Goal: Find specific page/section: Find specific page/section

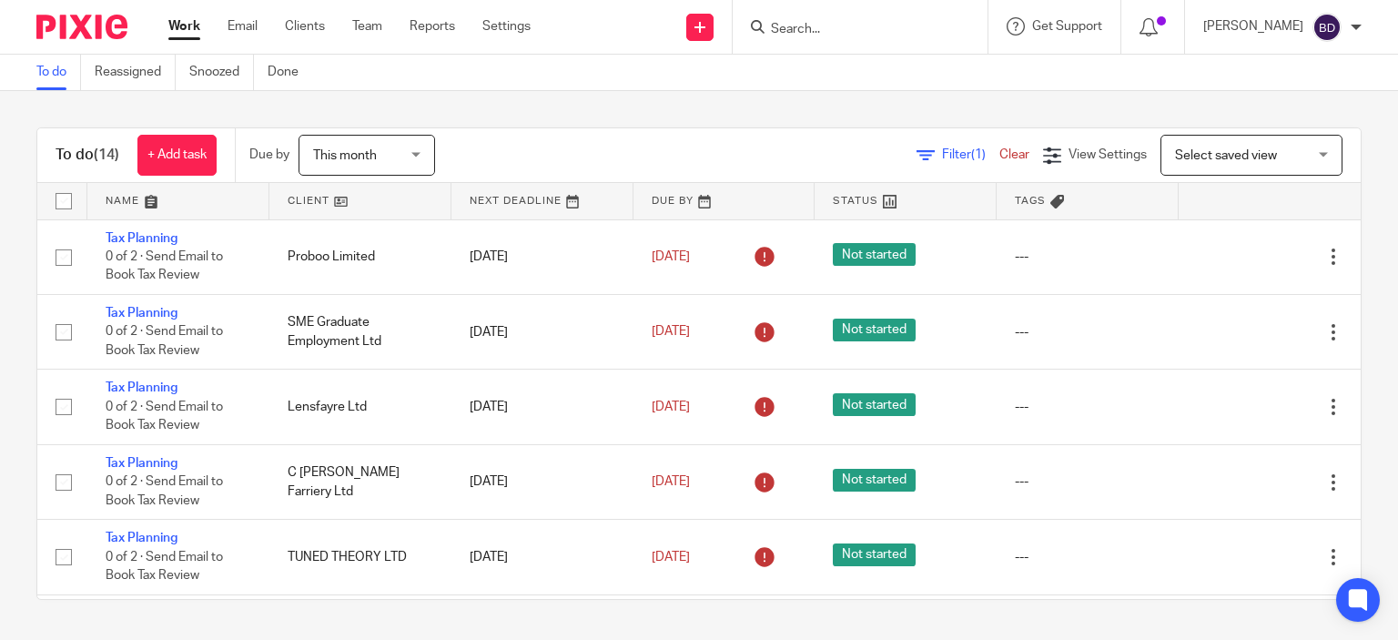
click at [820, 35] on input "Search" at bounding box center [851, 30] width 164 height 16
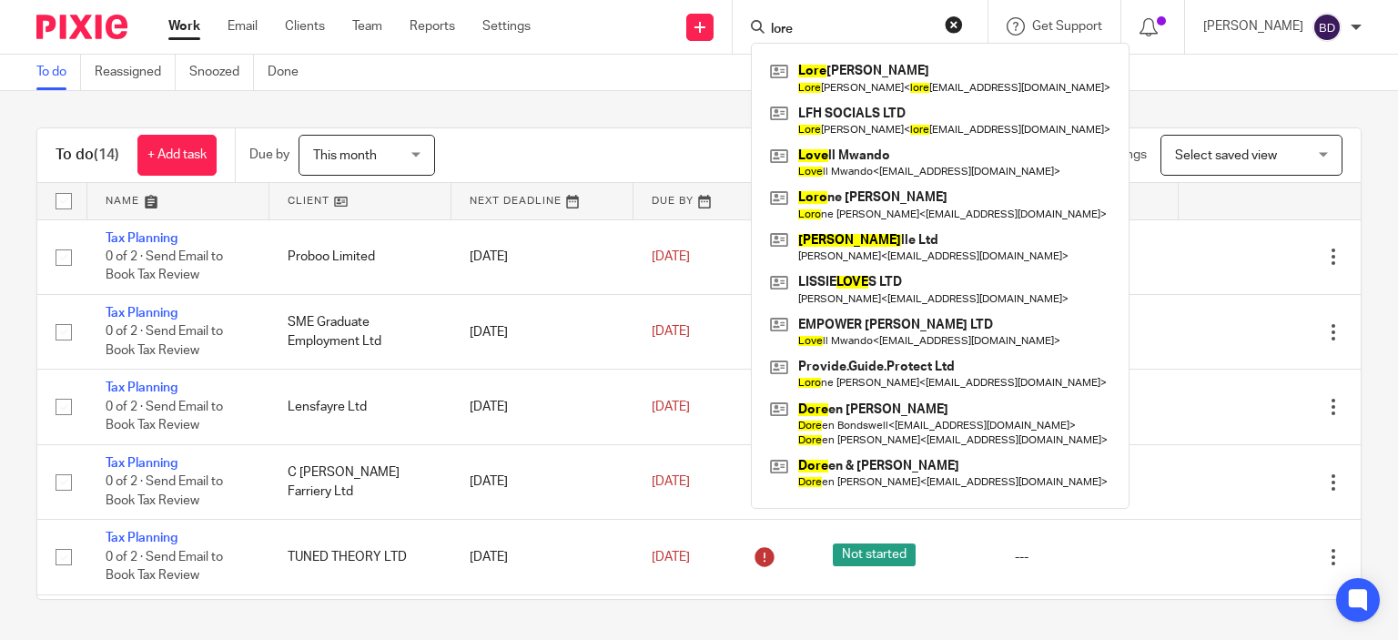
type input "lore"
click at [597, 148] on div "Filter (1) Clear View Settings View Settings (1) Filters Clear Save Manage save…" at bounding box center [913, 155] width 893 height 41
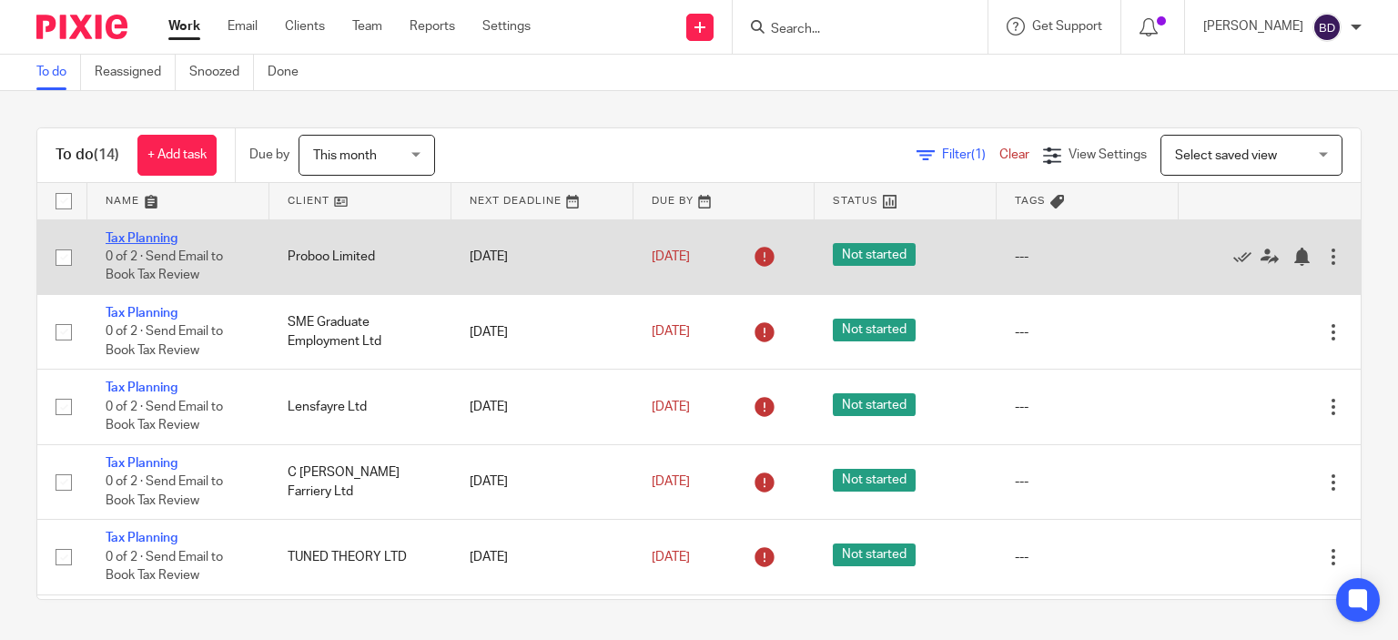
click at [165, 239] on link "Tax Planning" at bounding box center [142, 238] width 72 height 13
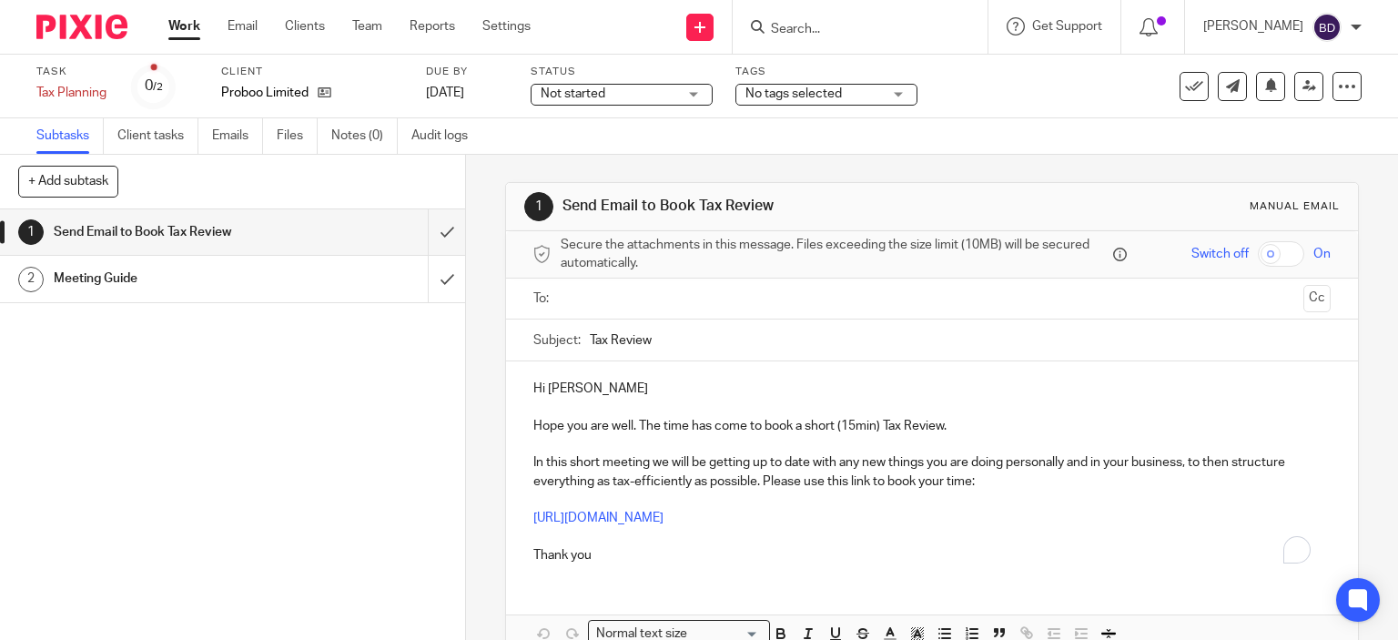
click at [177, 20] on link "Work" at bounding box center [184, 26] width 32 height 18
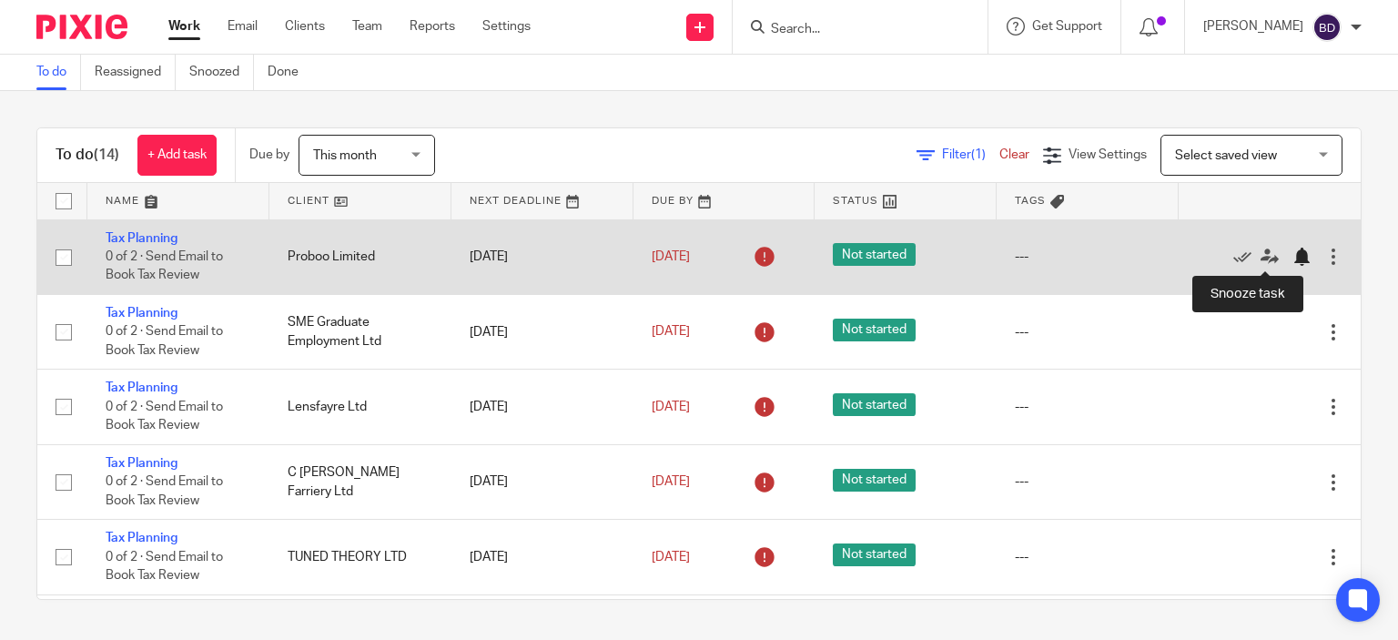
click at [1292, 257] on div at bounding box center [1301, 256] width 18 height 18
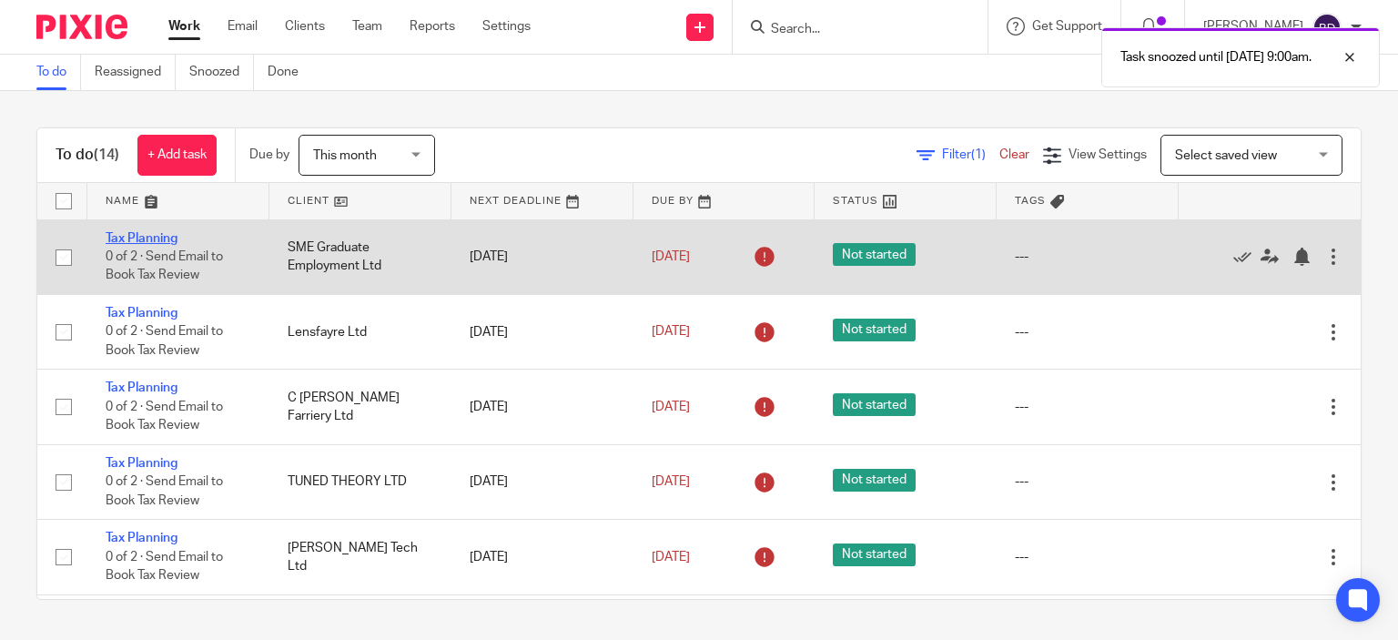
click at [162, 239] on link "Tax Planning" at bounding box center [142, 238] width 72 height 13
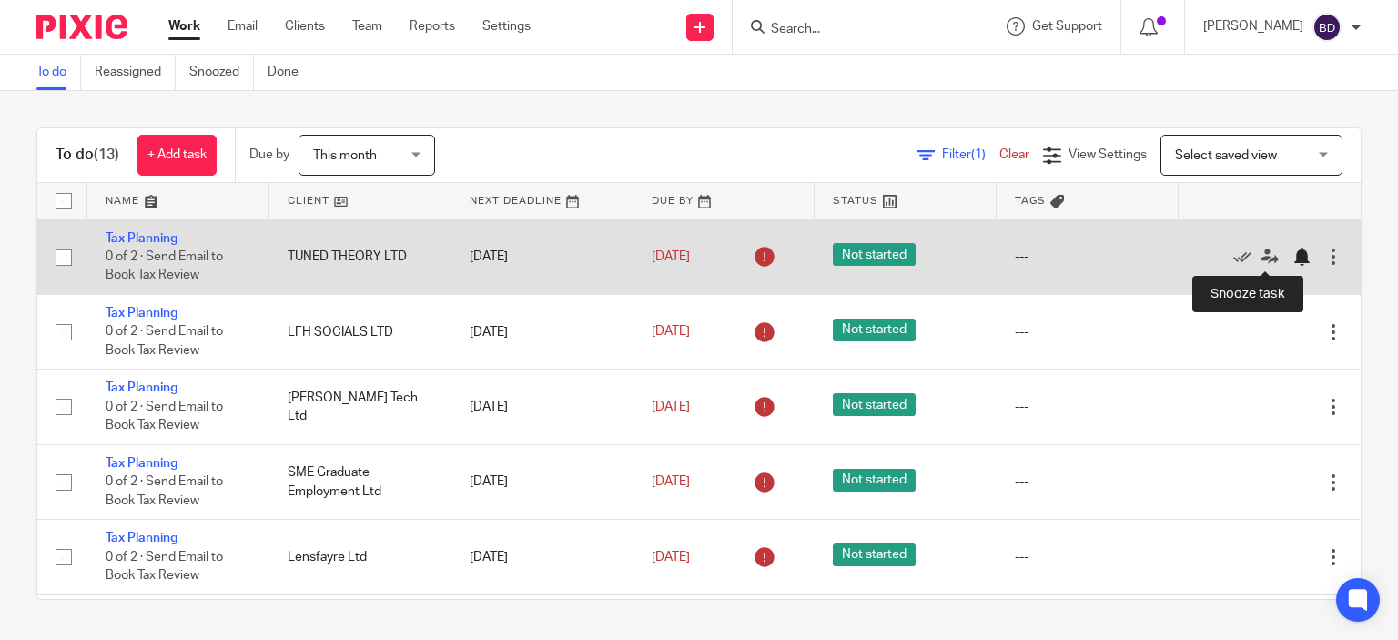
click at [1292, 254] on div at bounding box center [1301, 256] width 18 height 18
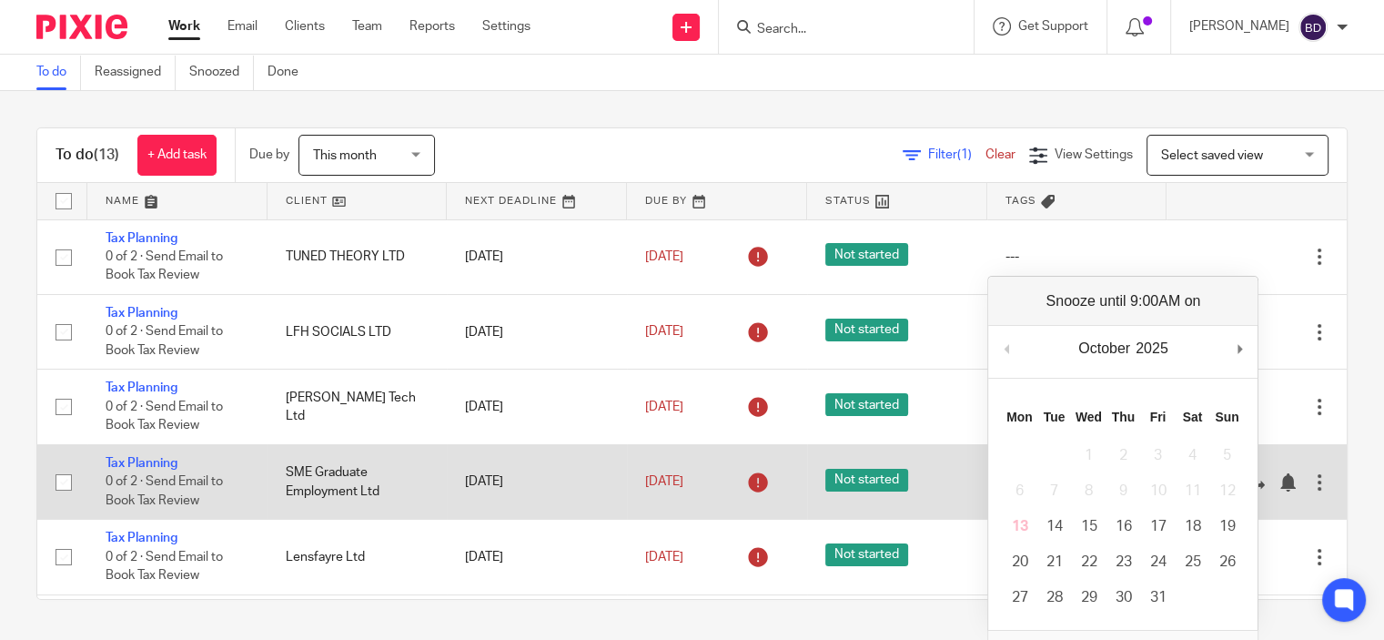
click at [325, 472] on td "SME Graduate Employment Ltd" at bounding box center [357, 481] width 180 height 75
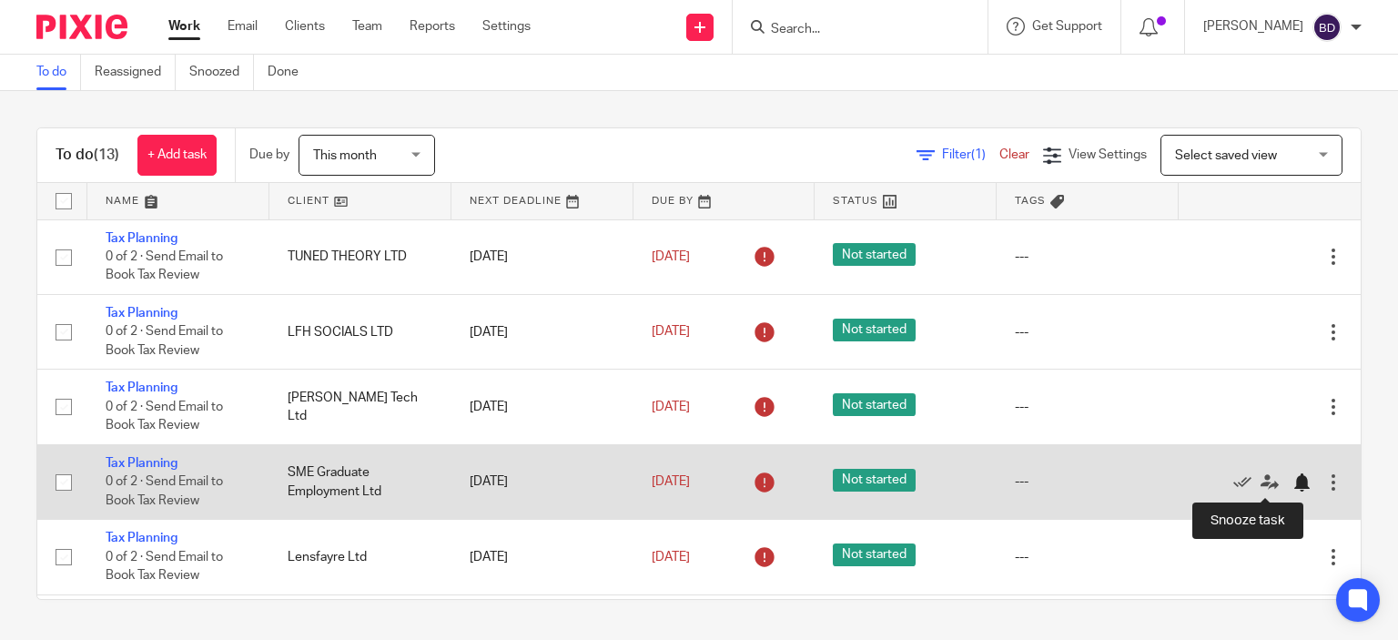
click at [1292, 481] on div at bounding box center [1301, 482] width 18 height 18
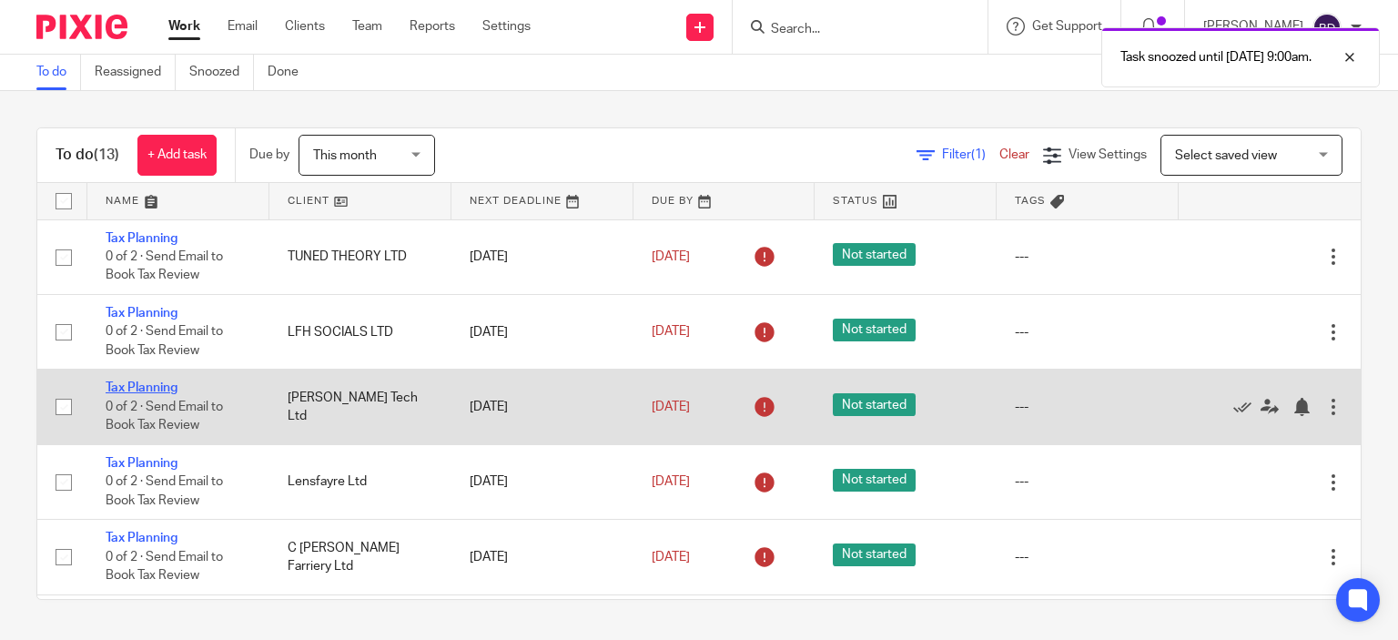
click at [144, 389] on link "Tax Planning" at bounding box center [142, 387] width 72 height 13
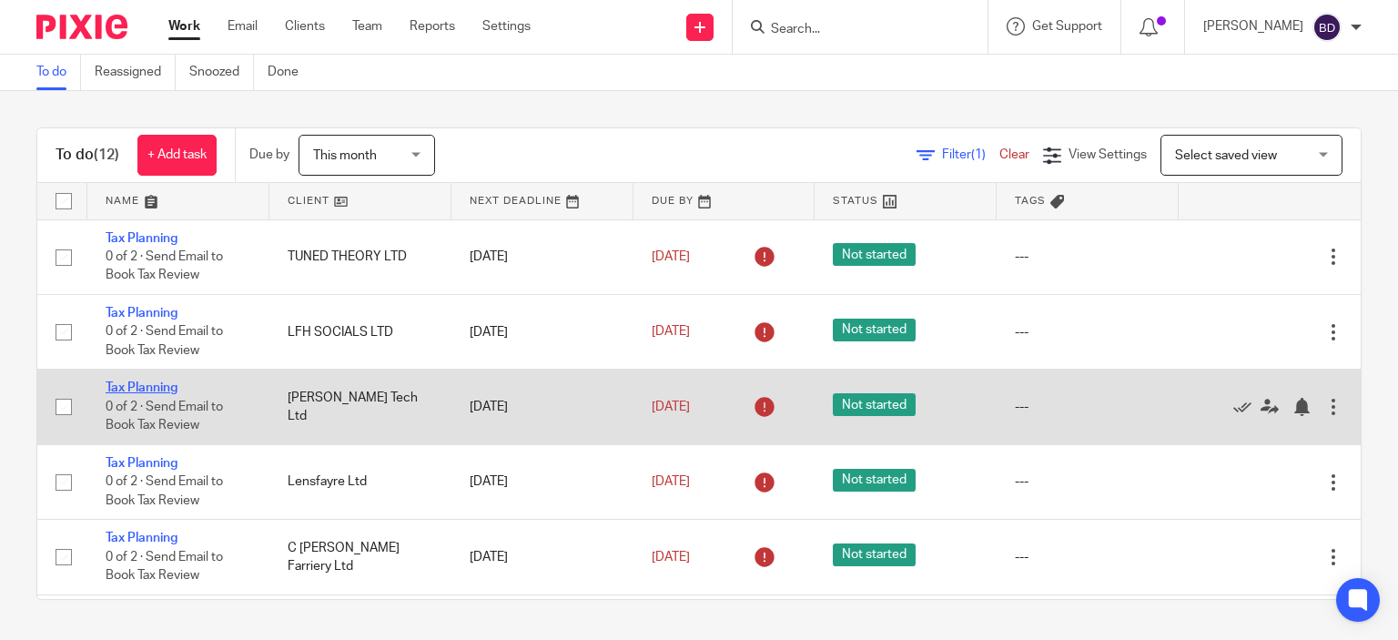
click at [156, 388] on link "Tax Planning" at bounding box center [142, 387] width 72 height 13
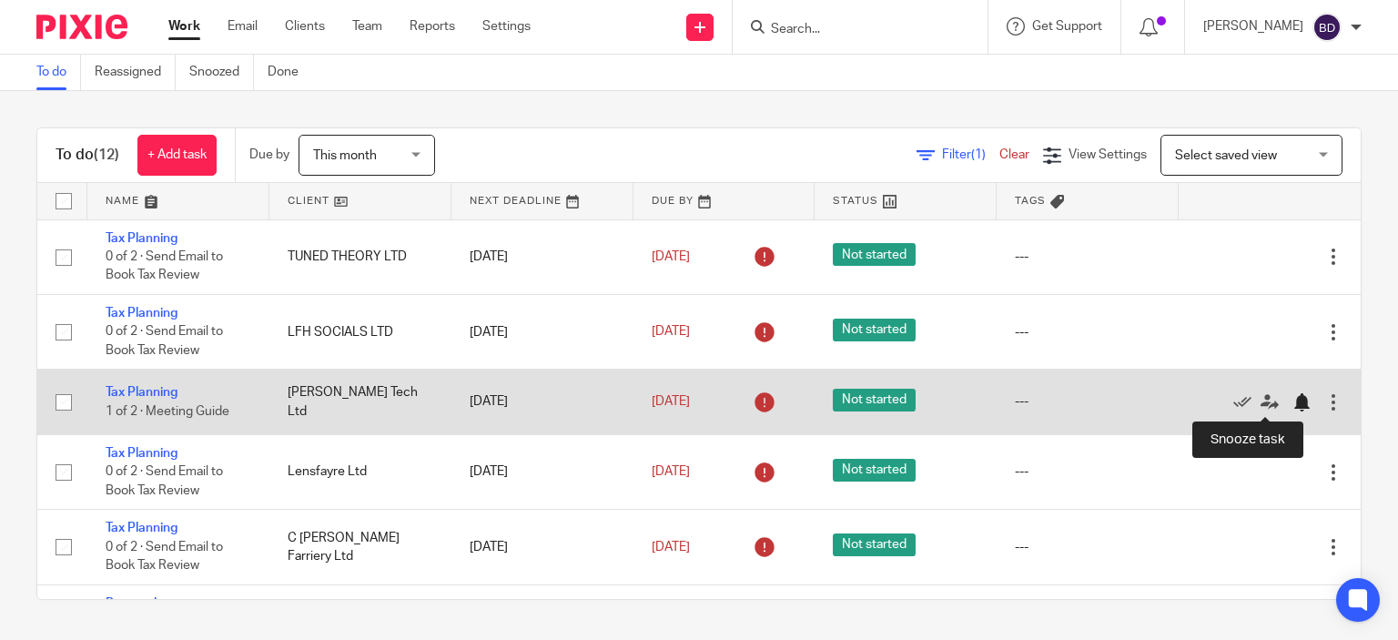
click at [1292, 403] on div at bounding box center [1301, 402] width 18 height 18
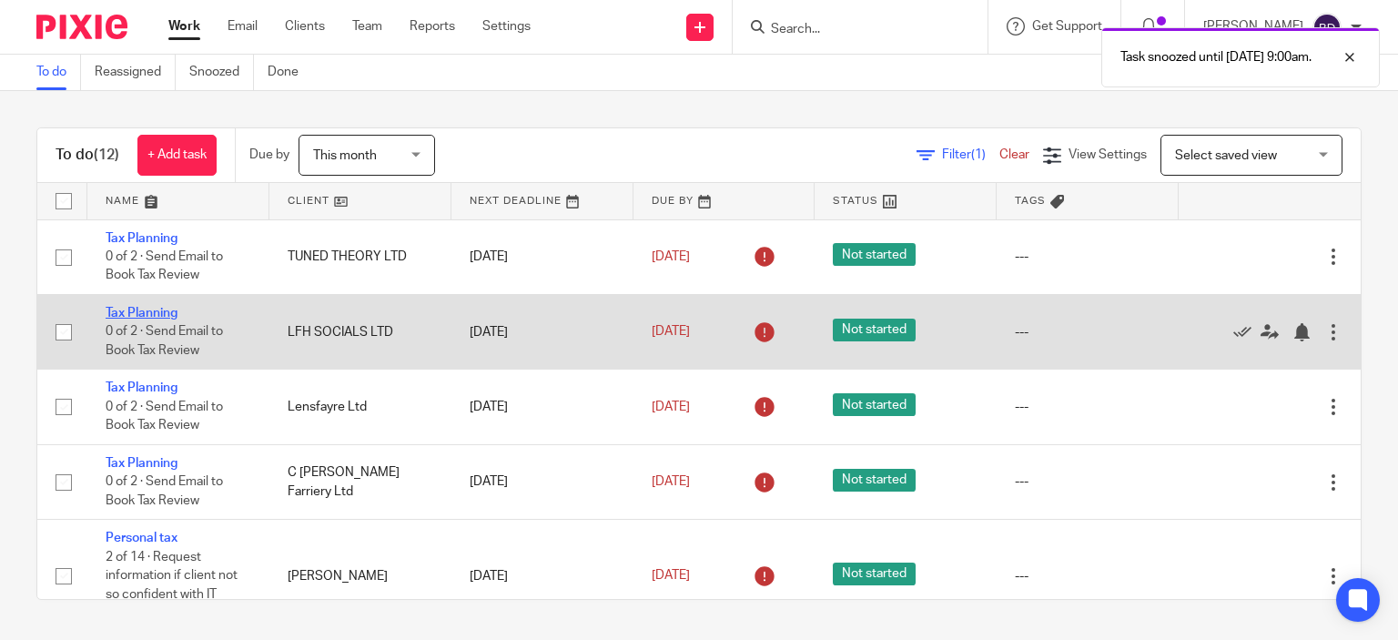
click at [138, 312] on link "Tax Planning" at bounding box center [142, 313] width 72 height 13
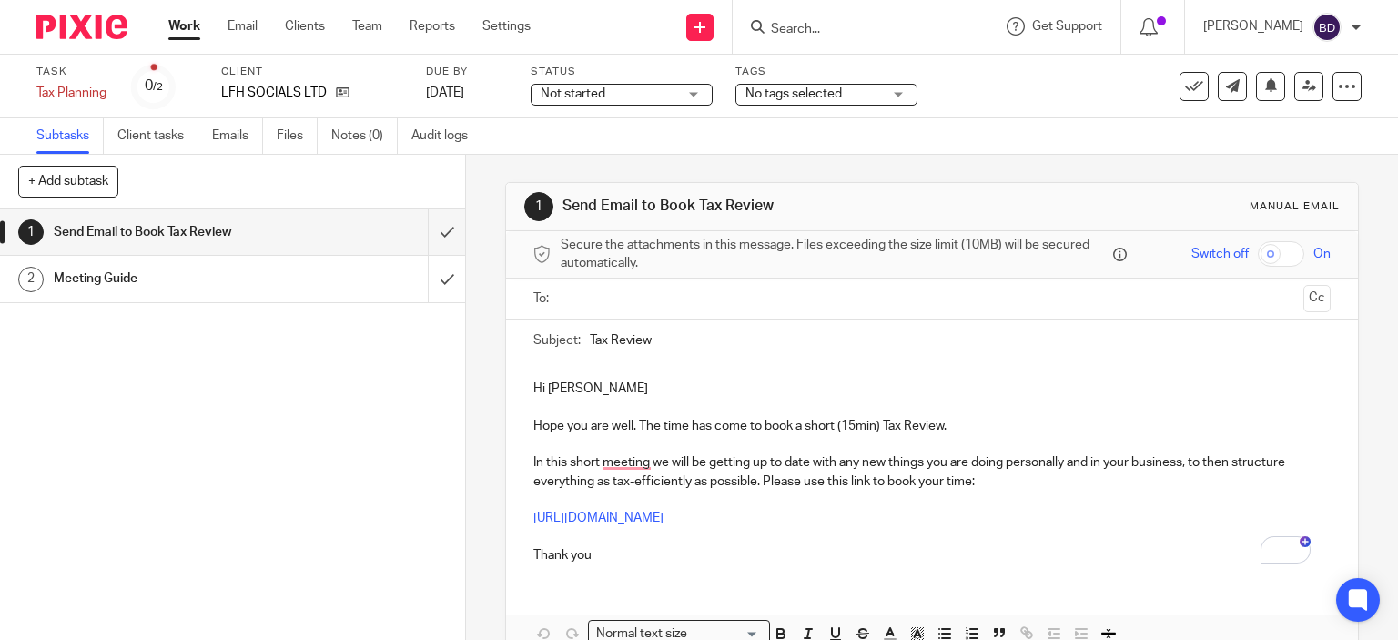
click at [590, 298] on input "text" at bounding box center [931, 298] width 729 height 21
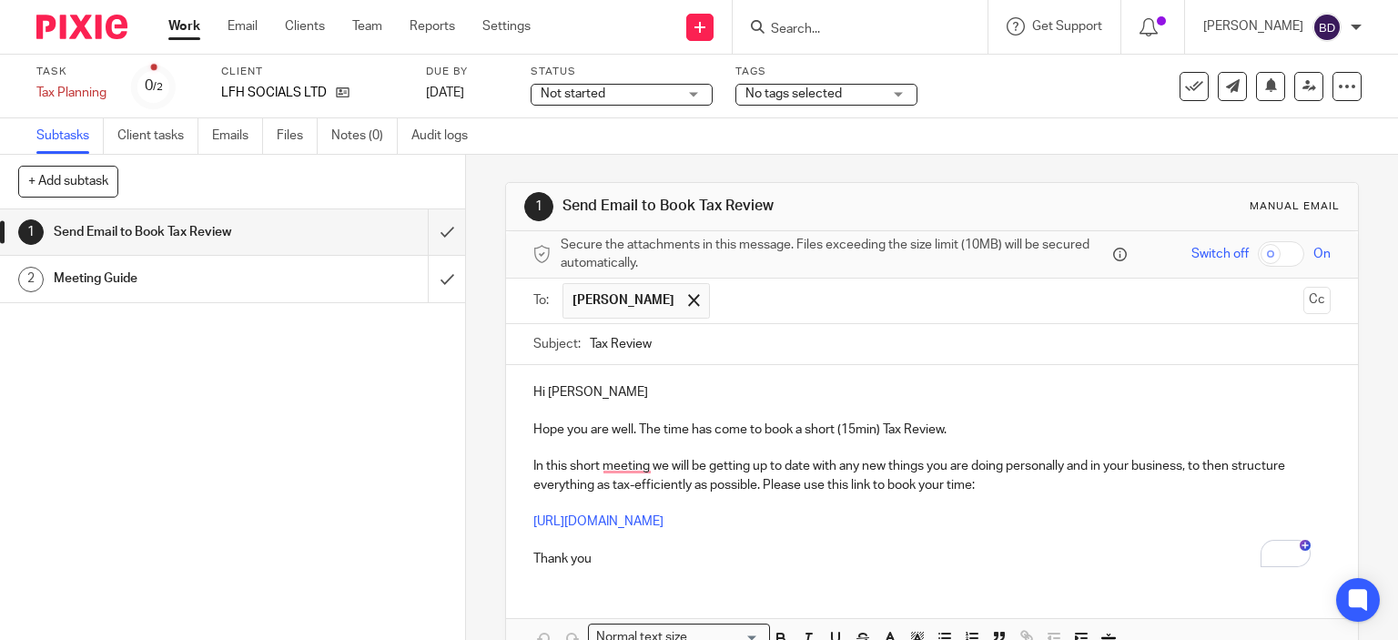
click at [640, 389] on p "Hi Lorena" at bounding box center [932, 392] width 798 height 18
click at [184, 31] on link "Work" at bounding box center [184, 26] width 32 height 18
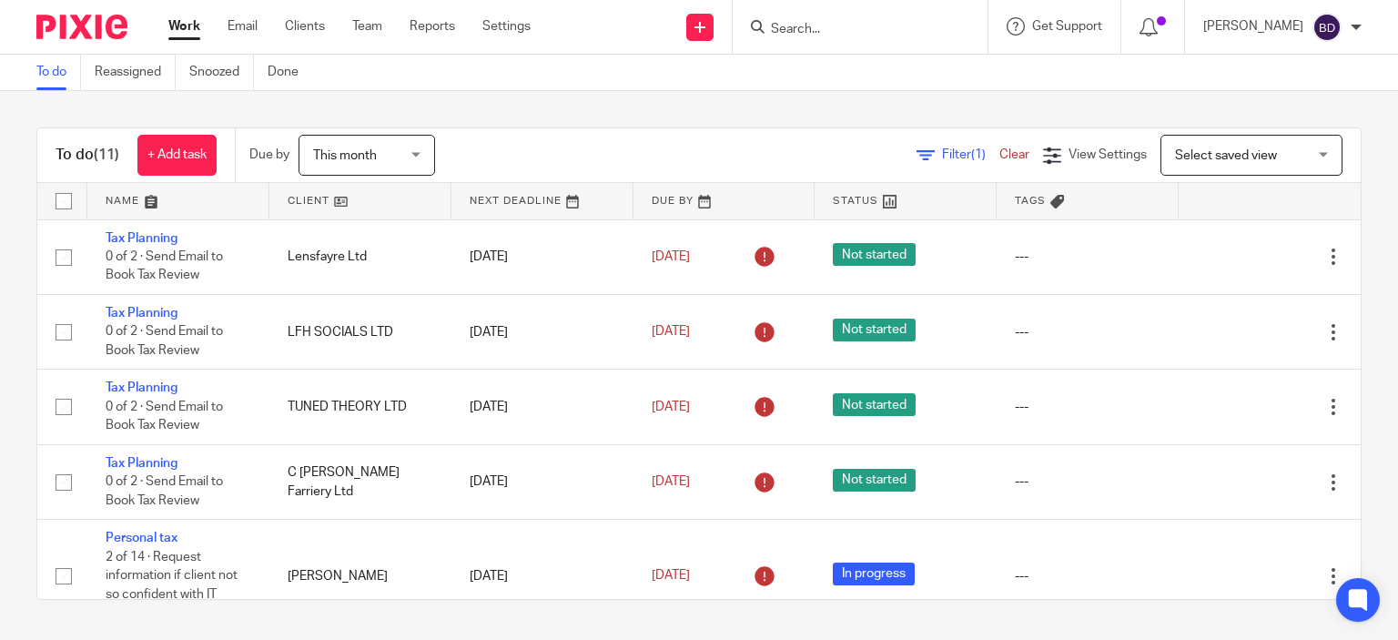
click at [794, 28] on input "Search" at bounding box center [851, 30] width 164 height 16
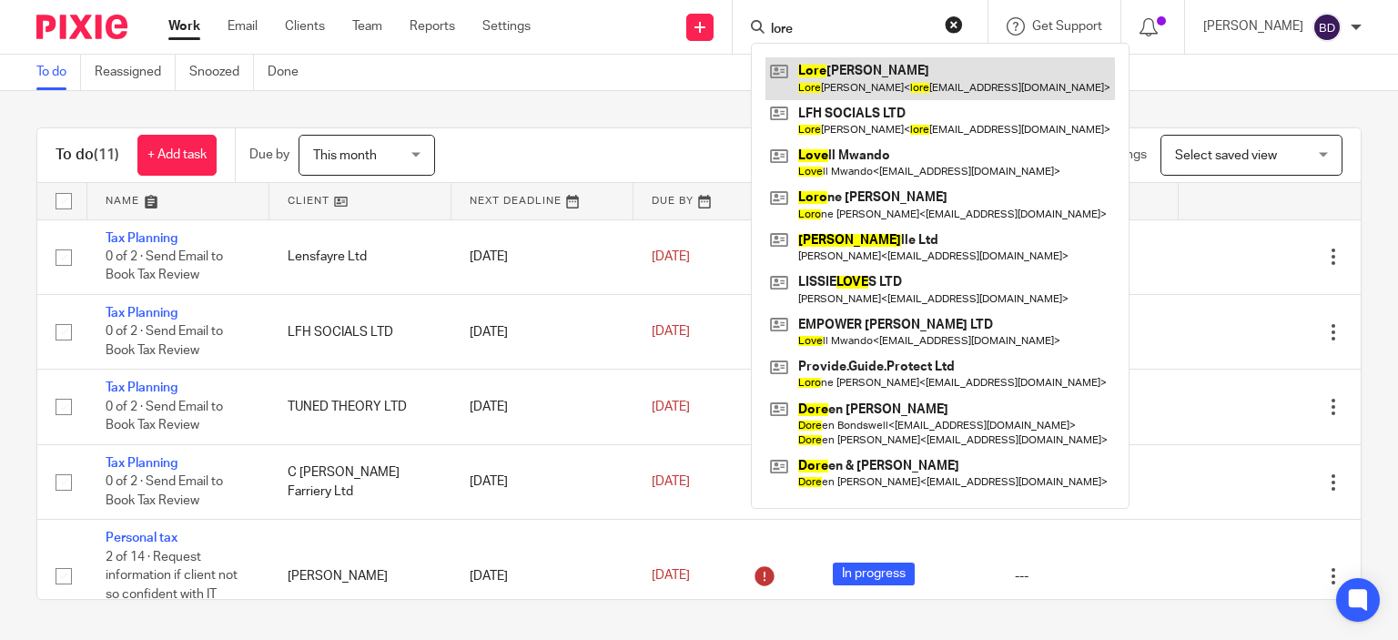
type input "lore"
click at [876, 74] on link at bounding box center [939, 78] width 349 height 42
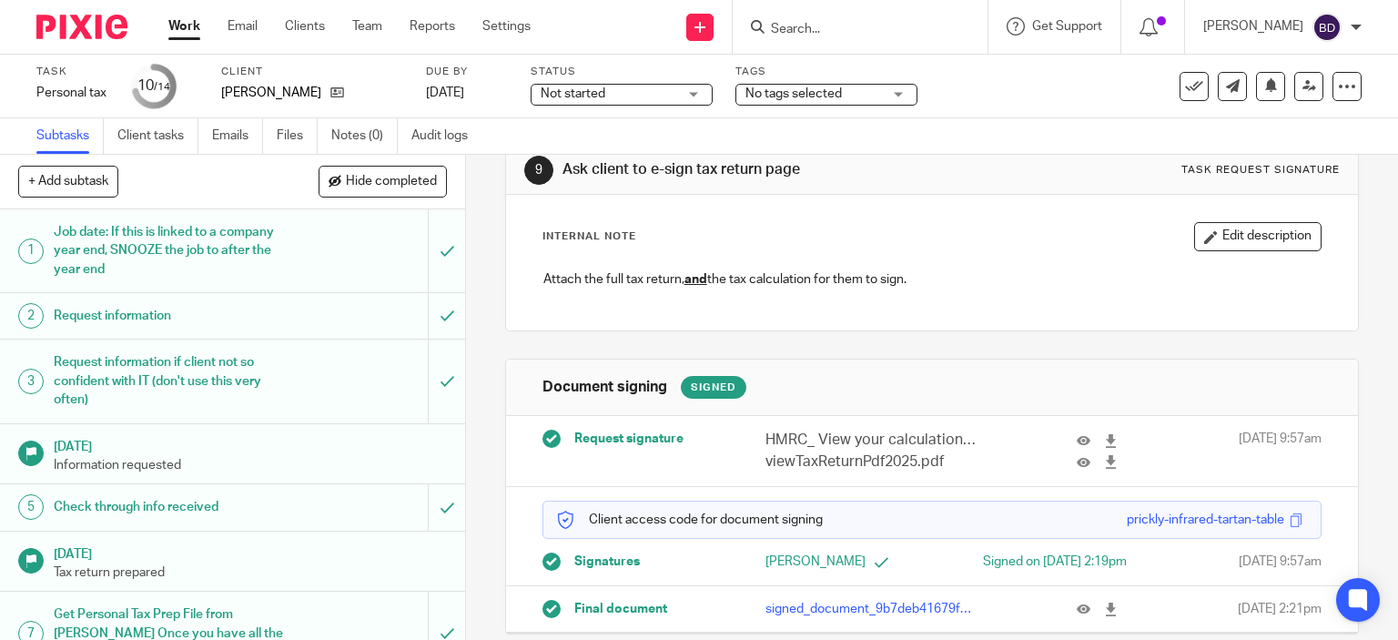
scroll to position [83, 0]
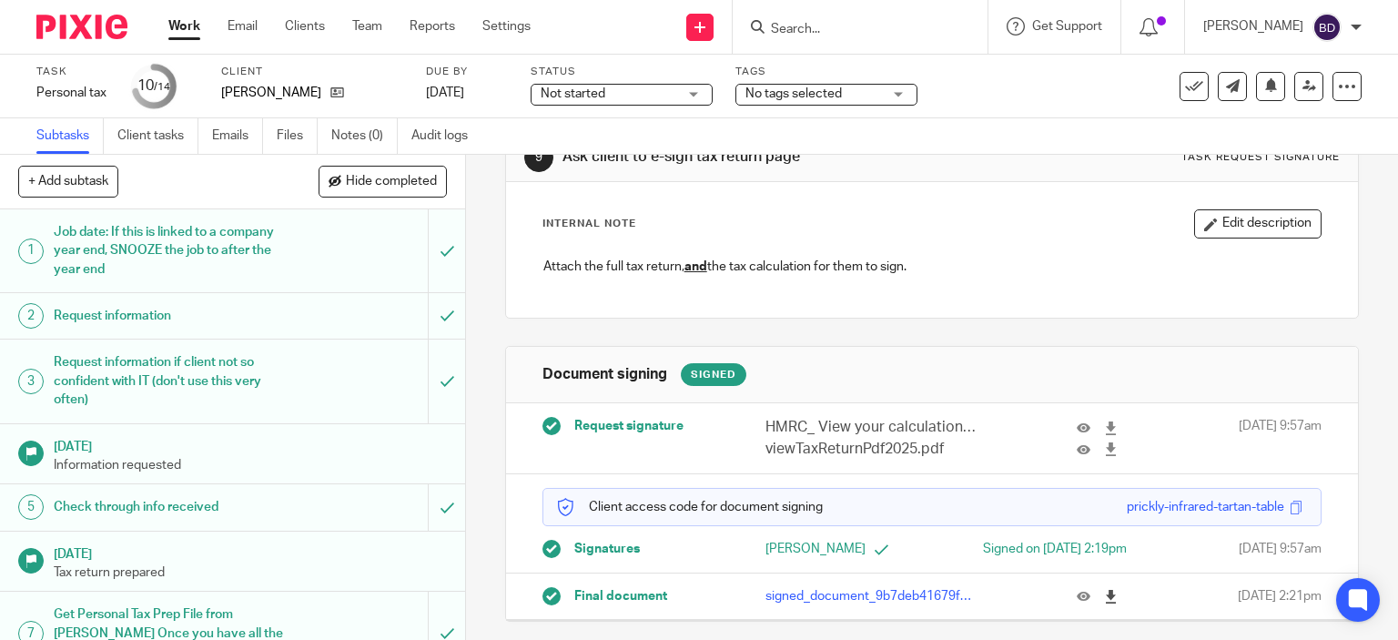
click at [1104, 589] on link at bounding box center [1115, 596] width 23 height 18
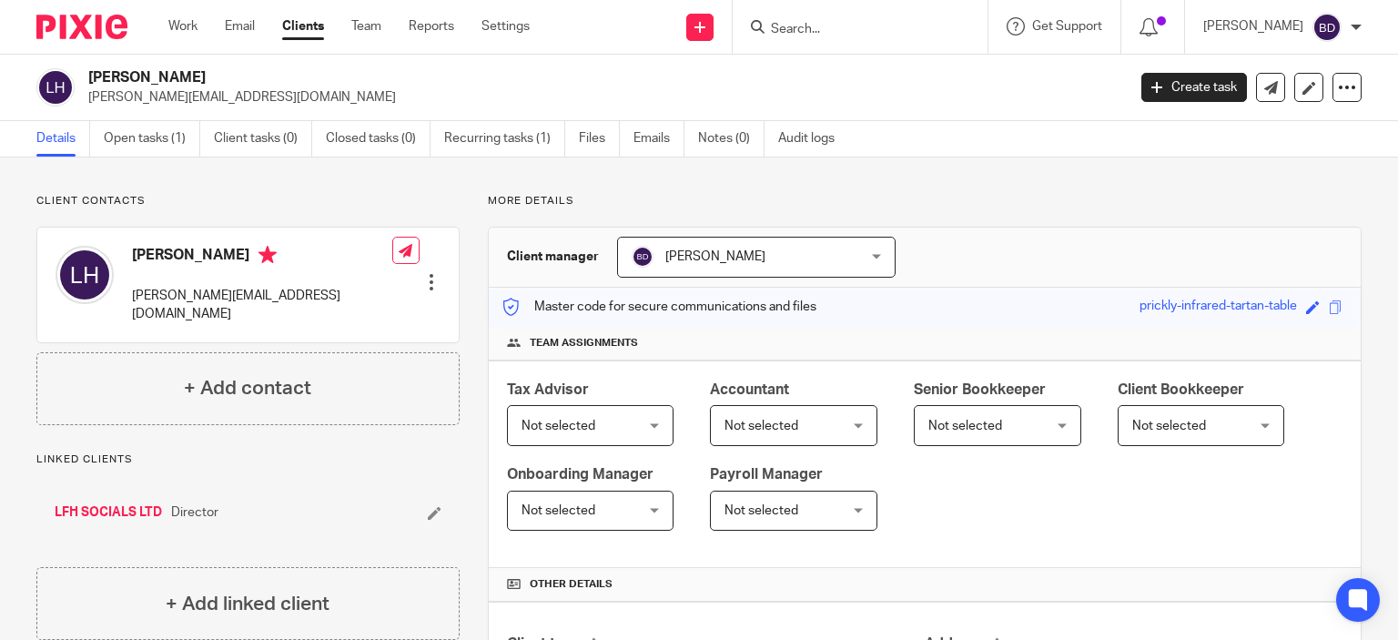
click at [820, 22] on input "Search" at bounding box center [851, 30] width 164 height 16
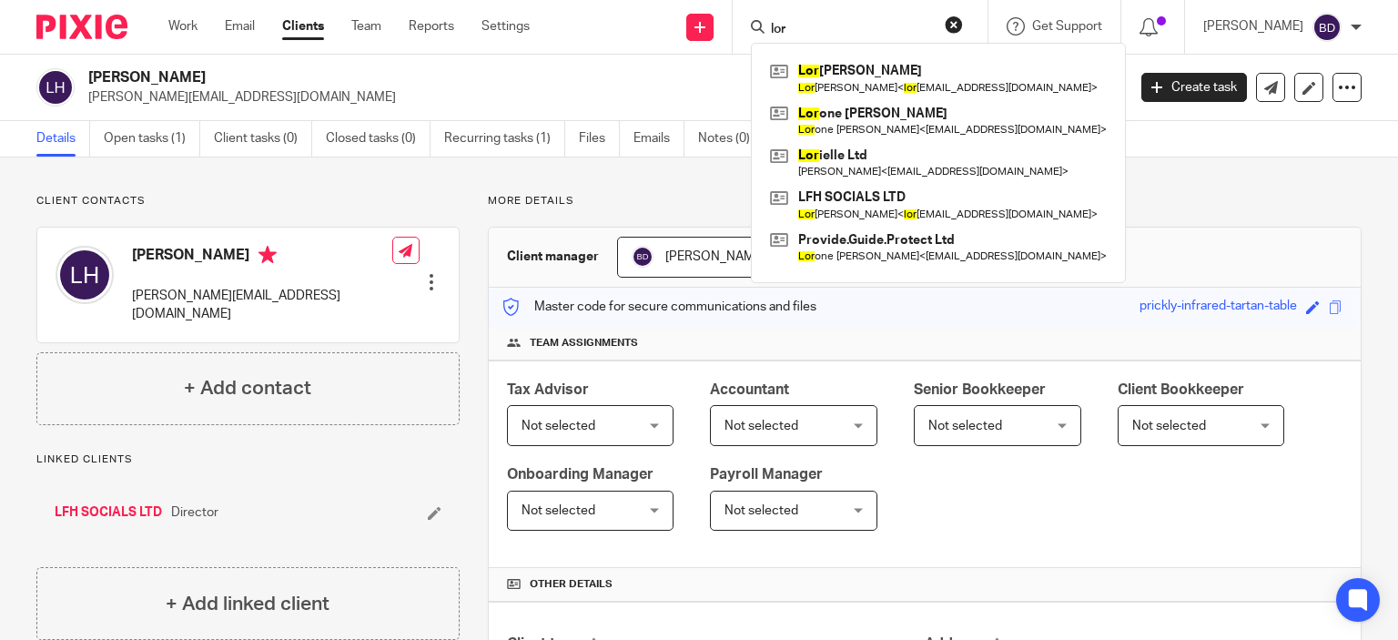
type input "lor"
